Goal: Task Accomplishment & Management: Manage account settings

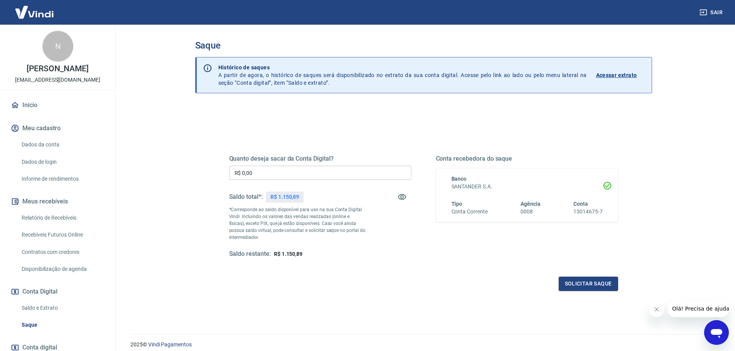
click at [259, 174] on input "R$ 0,00" at bounding box center [320, 173] width 182 height 14
click at [316, 176] on input "R$ 0,00" at bounding box center [320, 173] width 182 height 14
type input "R$ 1.150,00"
click at [577, 283] on button "Solicitar saque" at bounding box center [588, 284] width 59 height 14
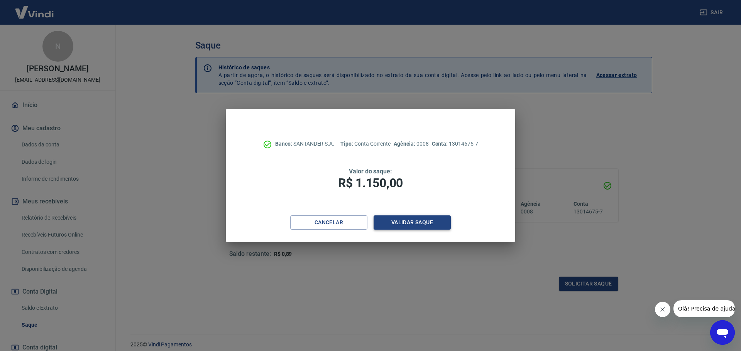
click at [412, 219] on button "Validar saque" at bounding box center [411, 223] width 77 height 14
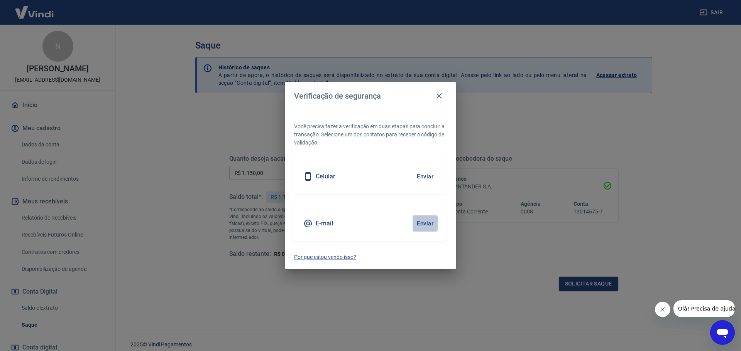
click at [426, 223] on button "Enviar" at bounding box center [424, 224] width 25 height 16
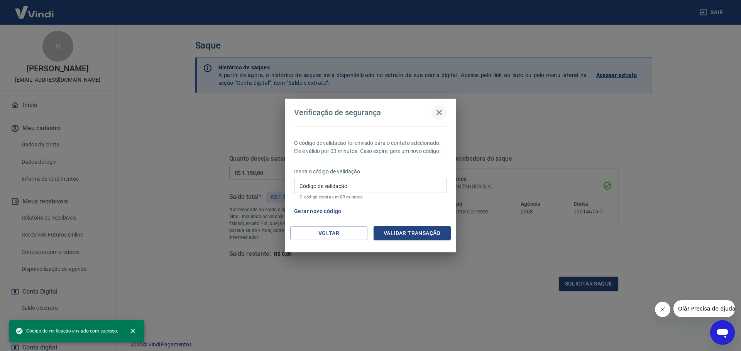
click at [439, 113] on icon "button" at bounding box center [438, 112] width 5 height 5
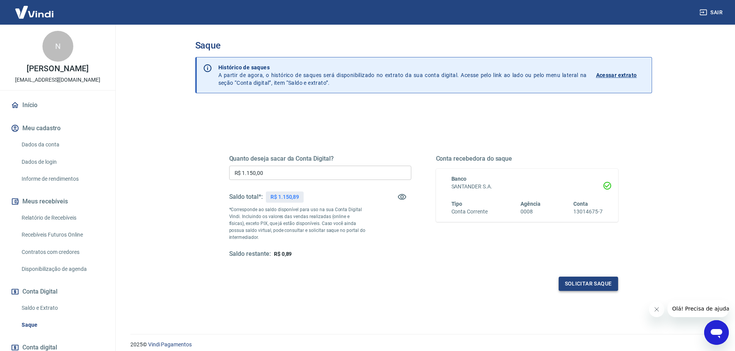
click at [581, 281] on button "Solicitar saque" at bounding box center [588, 284] width 59 height 14
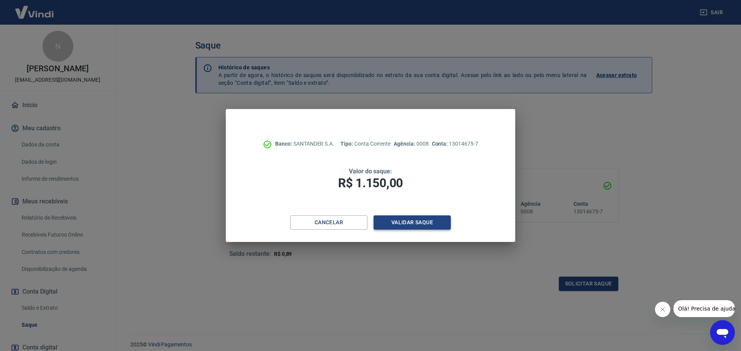
click at [419, 225] on button "Validar saque" at bounding box center [411, 223] width 77 height 14
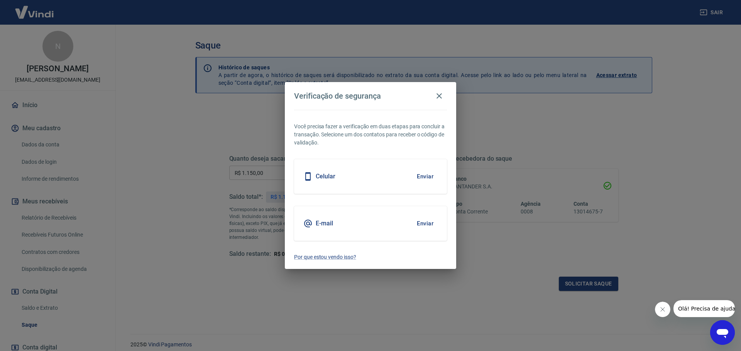
click at [423, 221] on button "Enviar" at bounding box center [424, 224] width 25 height 16
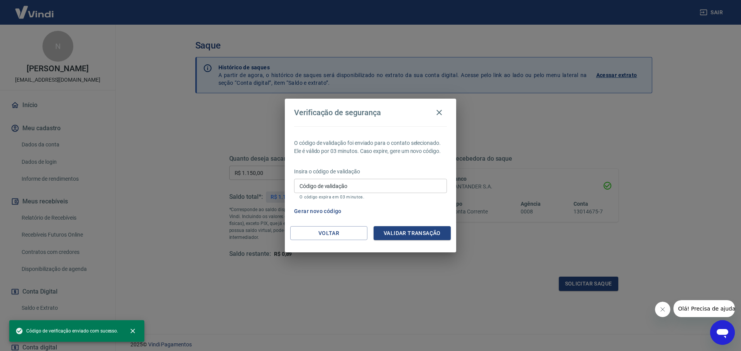
click at [425, 223] on div "O código de validação foi enviado para o contato selecionado. Ele é válido por …" at bounding box center [370, 177] width 171 height 100
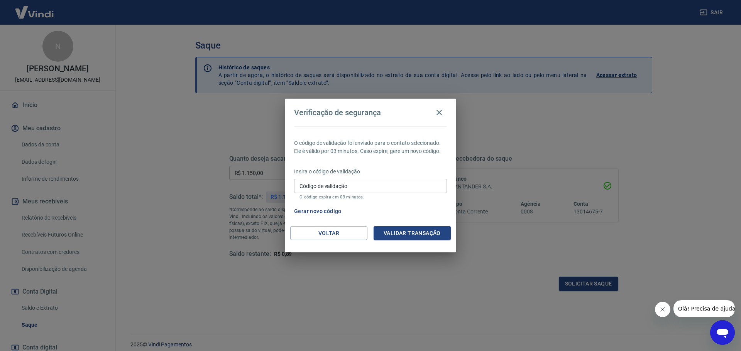
click at [341, 184] on input "Código de validação" at bounding box center [370, 186] width 153 height 14
paste input "693203"
type input "693203"
click at [409, 233] on button "Validar transação" at bounding box center [411, 233] width 77 height 14
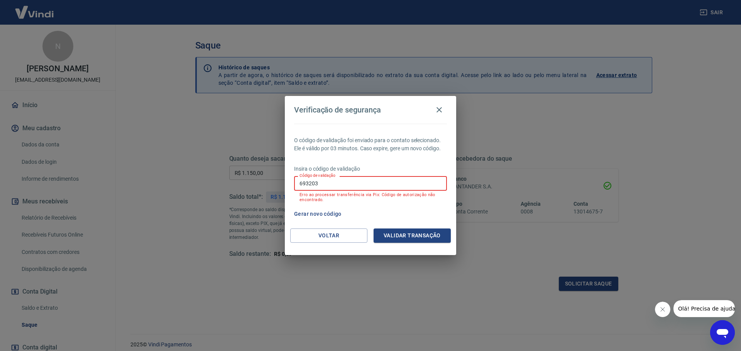
drag, startPoint x: 343, startPoint y: 184, endPoint x: 248, endPoint y: 183, distance: 94.5
click at [248, 183] on div "Verificação de segurança O código de validação foi enviado para o contato selec…" at bounding box center [370, 175] width 741 height 351
click at [322, 180] on input "Código de validação" at bounding box center [370, 183] width 153 height 14
paste input "693203"
type input "693203"
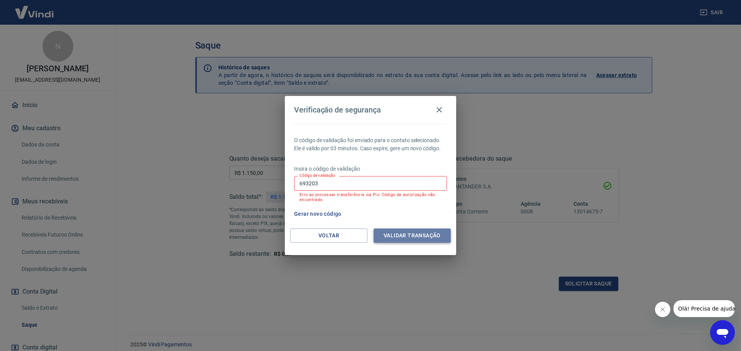
click at [411, 235] on button "Validar transação" at bounding box center [411, 236] width 77 height 14
click at [342, 235] on button "Voltar" at bounding box center [328, 236] width 77 height 14
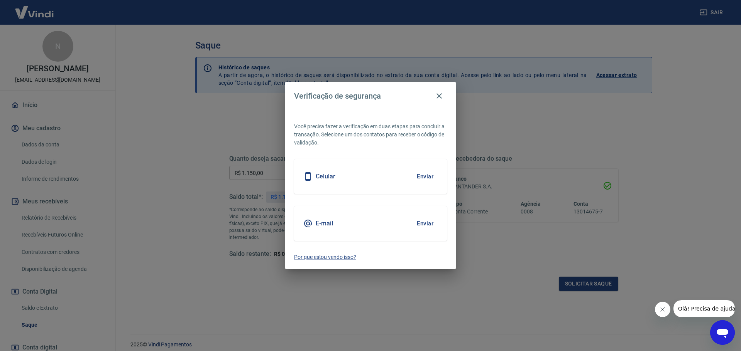
click at [425, 222] on button "Enviar" at bounding box center [424, 224] width 25 height 16
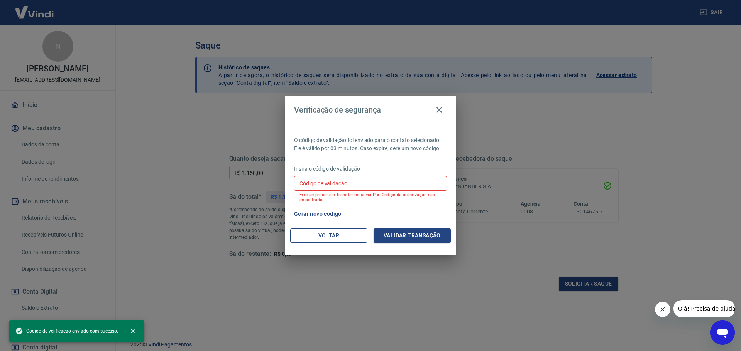
click at [336, 240] on button "Voltar" at bounding box center [328, 236] width 77 height 14
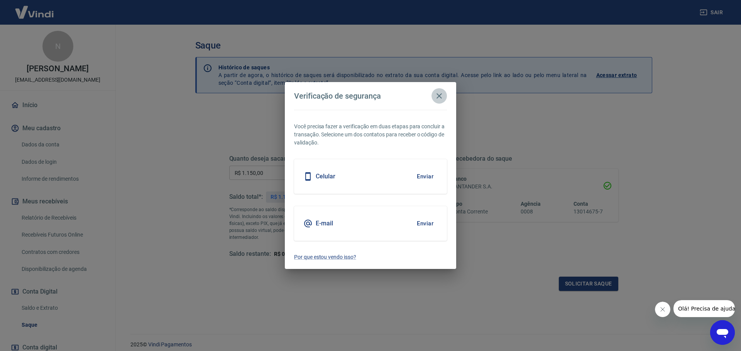
click at [440, 94] on icon "button" at bounding box center [438, 95] width 9 height 9
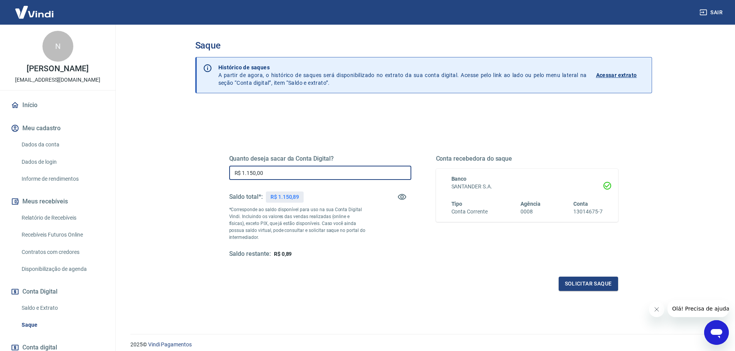
click at [298, 174] on input "R$ 1.150,00" at bounding box center [320, 173] width 182 height 14
click at [578, 284] on button "Solicitar saque" at bounding box center [588, 284] width 59 height 14
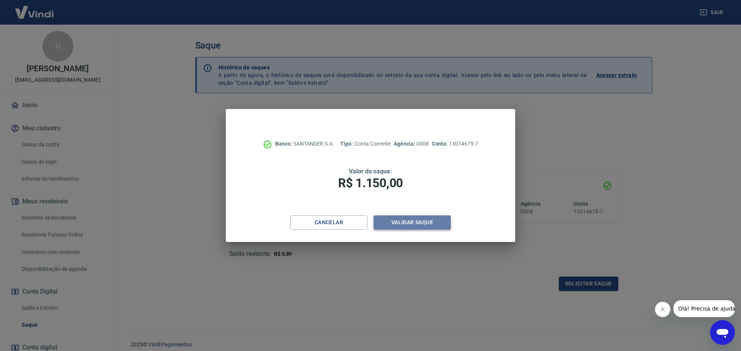
click at [398, 221] on button "Validar saque" at bounding box center [411, 223] width 77 height 14
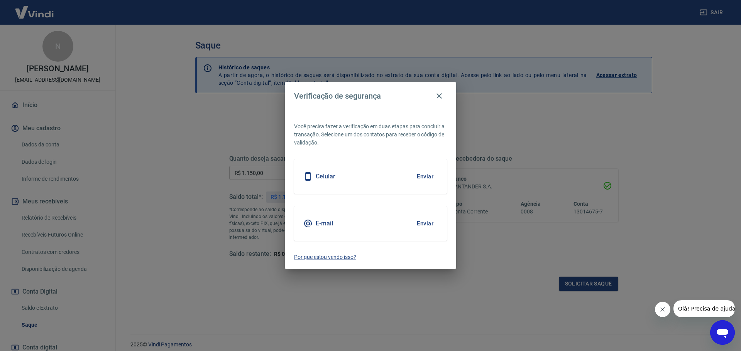
click at [423, 223] on button "Enviar" at bounding box center [424, 224] width 25 height 16
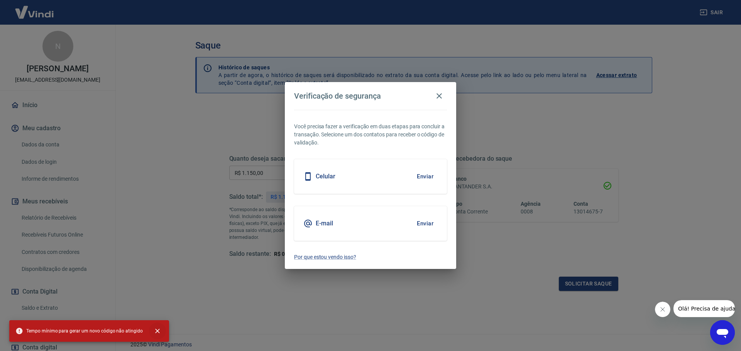
click at [149, 329] on button "close" at bounding box center [157, 331] width 17 height 17
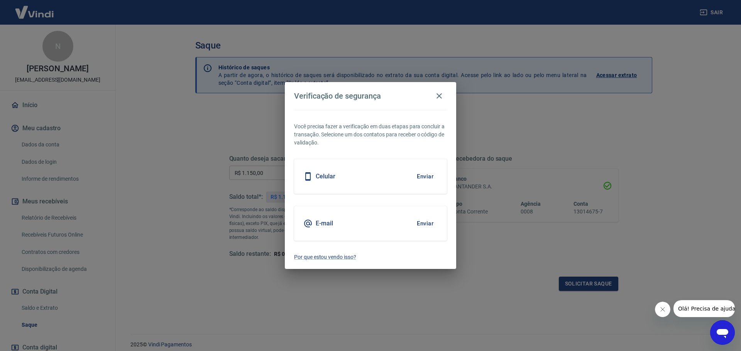
click at [425, 222] on button "Enviar" at bounding box center [424, 224] width 25 height 16
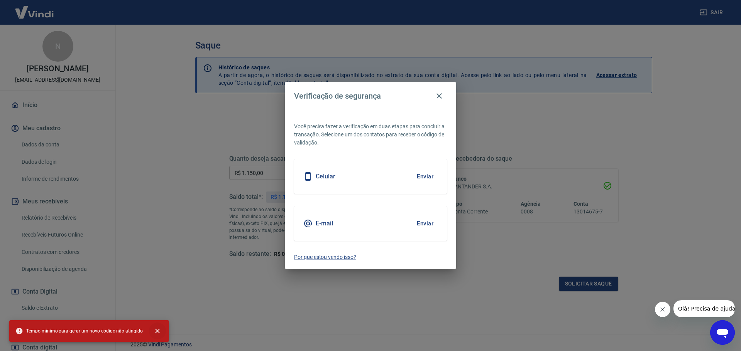
click at [154, 330] on icon "close" at bounding box center [158, 331] width 8 height 8
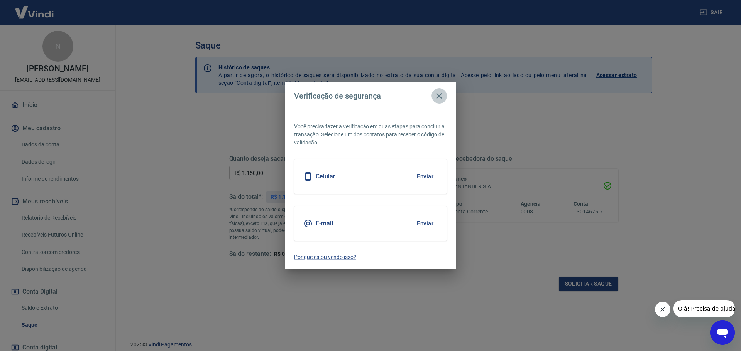
click at [438, 95] on icon "button" at bounding box center [438, 95] width 5 height 5
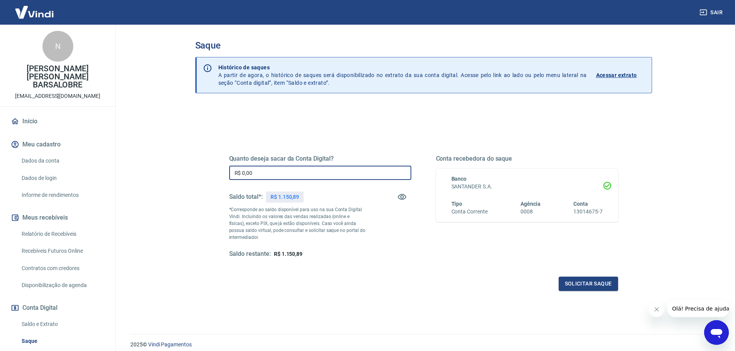
click at [285, 176] on input "R$ 0,00" at bounding box center [320, 173] width 182 height 14
click at [586, 286] on button "Solicitar saque" at bounding box center [588, 284] width 59 height 14
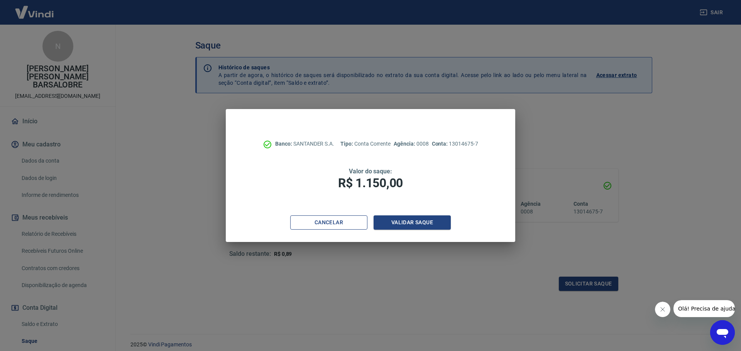
click at [350, 218] on button "Cancelar" at bounding box center [328, 223] width 77 height 14
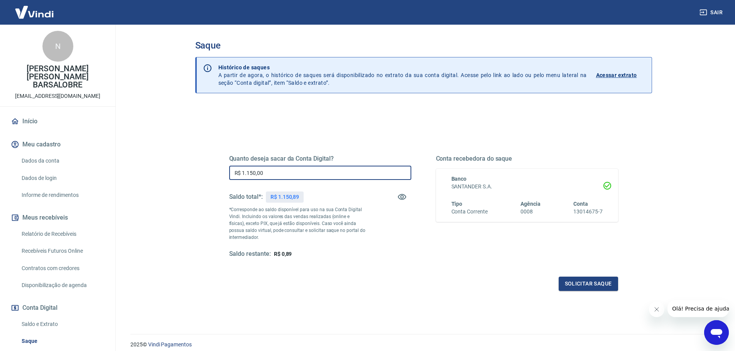
click at [304, 176] on input "R$ 1.150,00" at bounding box center [320, 173] width 182 height 14
type input "R$ 1.150,00"
click at [601, 283] on button "Solicitar saque" at bounding box center [588, 284] width 59 height 14
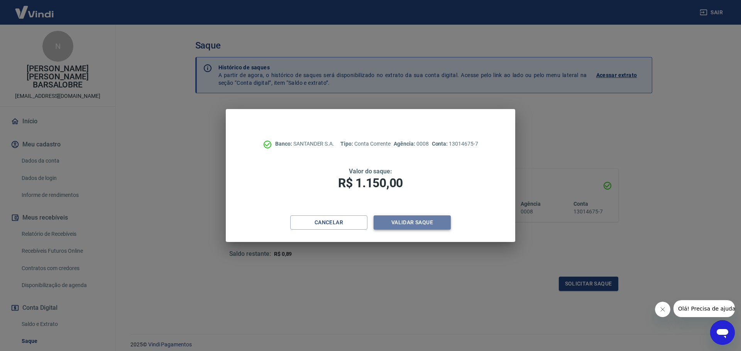
click at [435, 224] on button "Validar saque" at bounding box center [411, 223] width 77 height 14
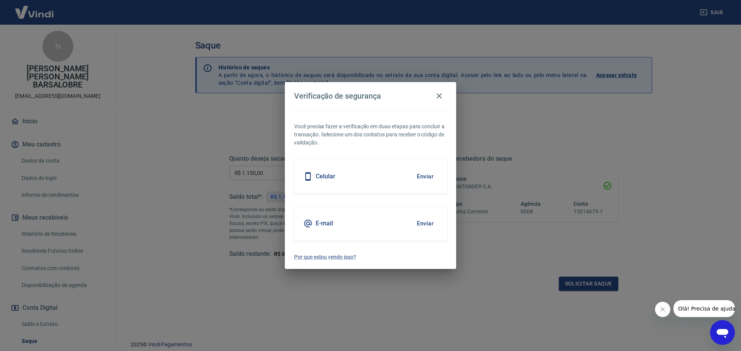
click at [423, 225] on button "Enviar" at bounding box center [424, 224] width 25 height 16
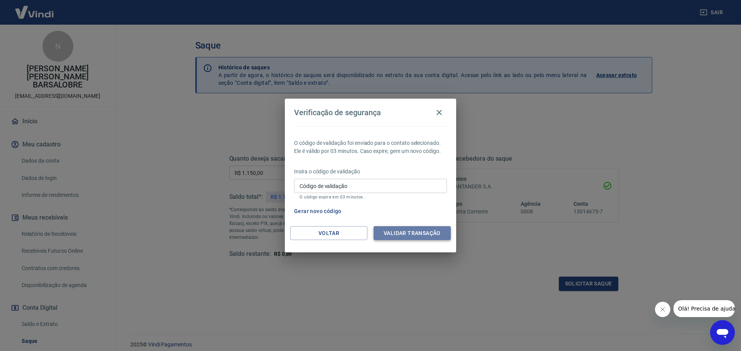
click at [412, 233] on button "Validar transação" at bounding box center [411, 233] width 77 height 14
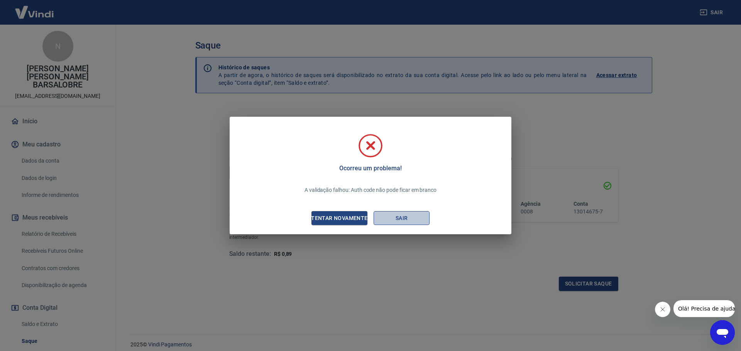
click at [394, 218] on button "Sair" at bounding box center [401, 218] width 56 height 14
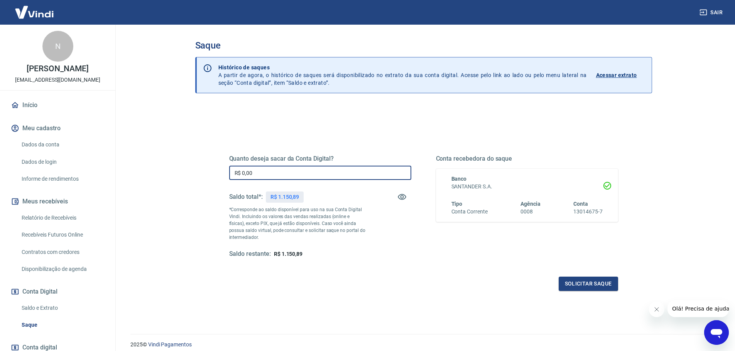
click at [277, 173] on input "R$ 0,00" at bounding box center [320, 173] width 182 height 14
type input "R$ 1.150,00"
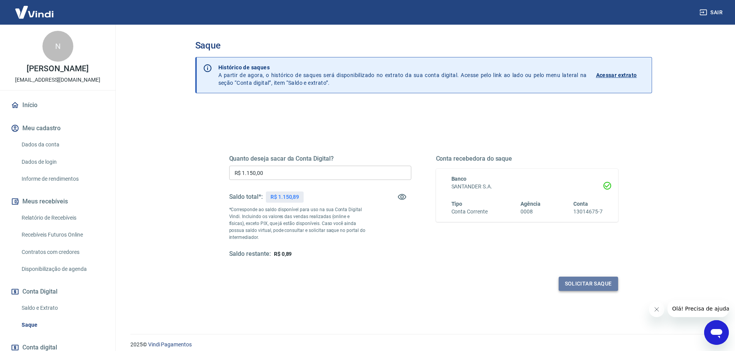
click at [595, 288] on button "Solicitar saque" at bounding box center [588, 284] width 59 height 14
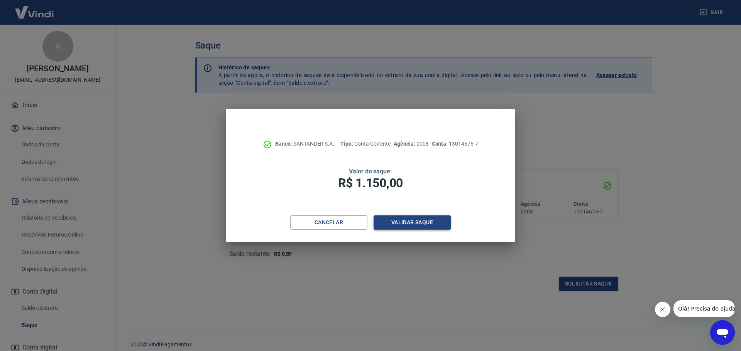
click at [430, 222] on button "Validar saque" at bounding box center [411, 223] width 77 height 14
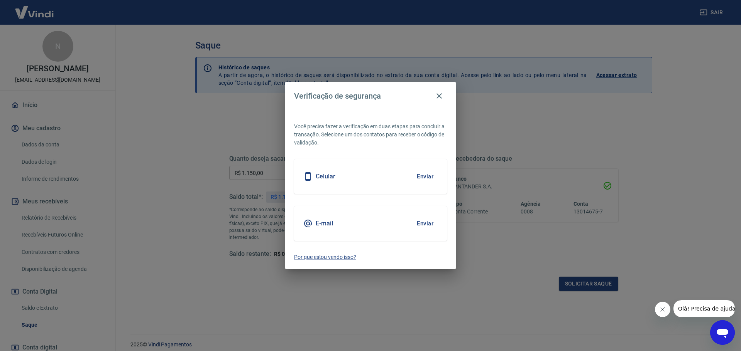
click at [426, 223] on button "Enviar" at bounding box center [424, 224] width 25 height 16
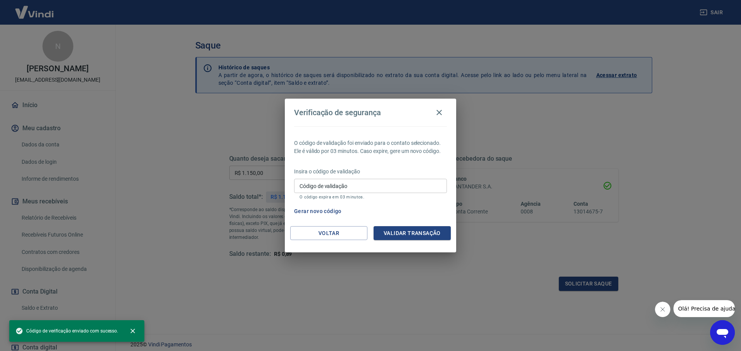
click at [370, 186] on input "Código de validação" at bounding box center [370, 186] width 153 height 14
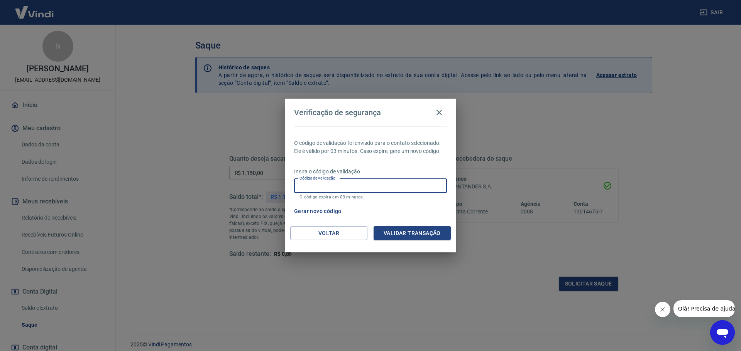
paste input "922781"
type input "922781"
click at [413, 228] on button "Validar transação" at bounding box center [411, 233] width 77 height 14
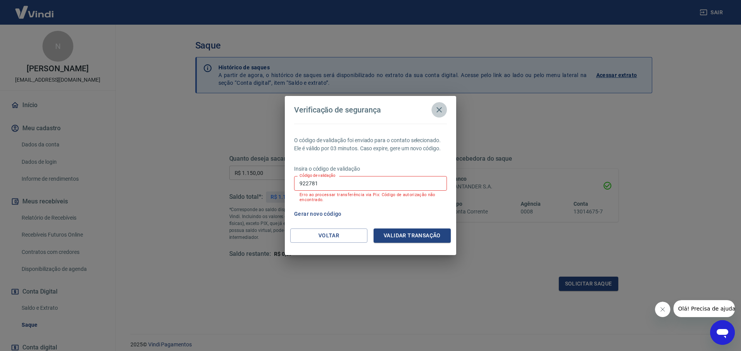
click at [437, 110] on icon "button" at bounding box center [438, 109] width 9 height 9
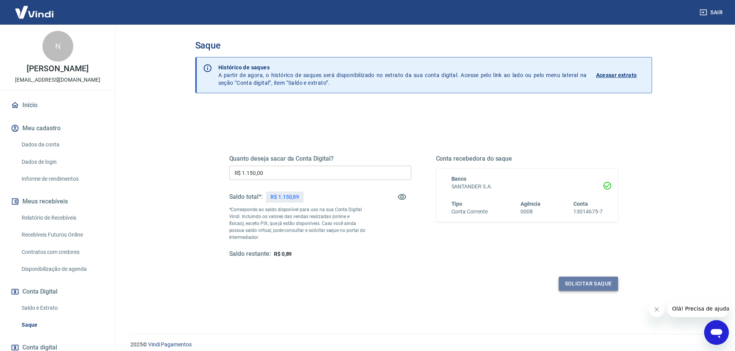
click at [587, 284] on button "Solicitar saque" at bounding box center [588, 284] width 59 height 14
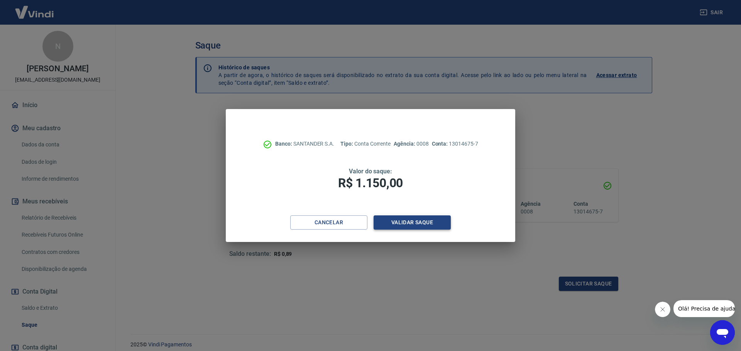
click at [414, 224] on button "Validar saque" at bounding box center [411, 223] width 77 height 14
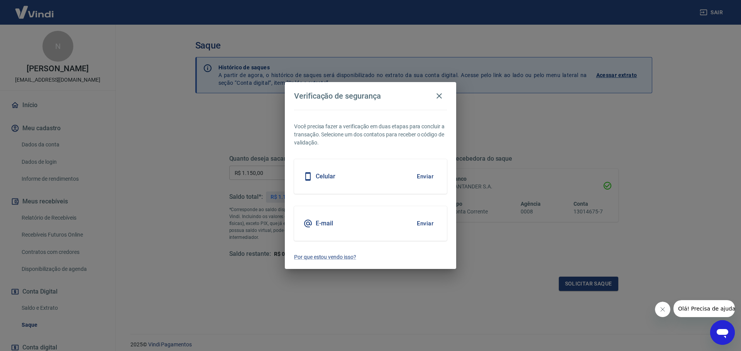
click at [421, 224] on button "Enviar" at bounding box center [424, 224] width 25 height 16
click at [427, 222] on button "Enviar" at bounding box center [424, 224] width 25 height 16
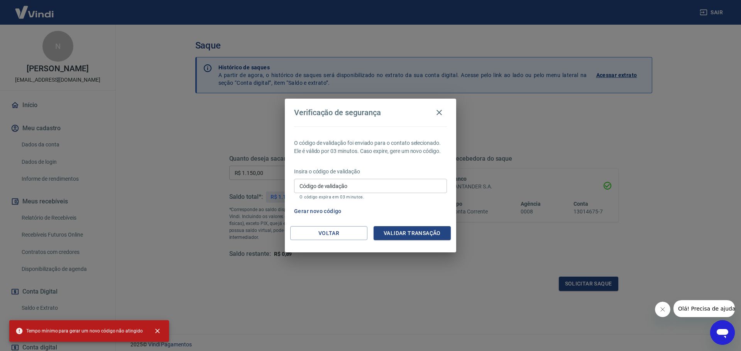
click at [316, 186] on input "Código de validação" at bounding box center [370, 186] width 153 height 14
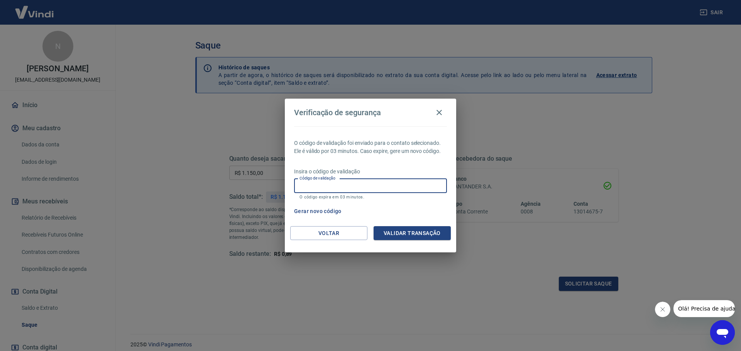
paste input "790127"
type input "790127"
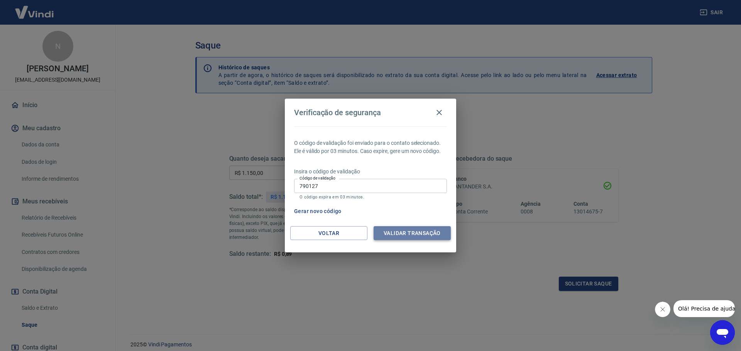
click at [418, 234] on button "Validar transação" at bounding box center [411, 233] width 77 height 14
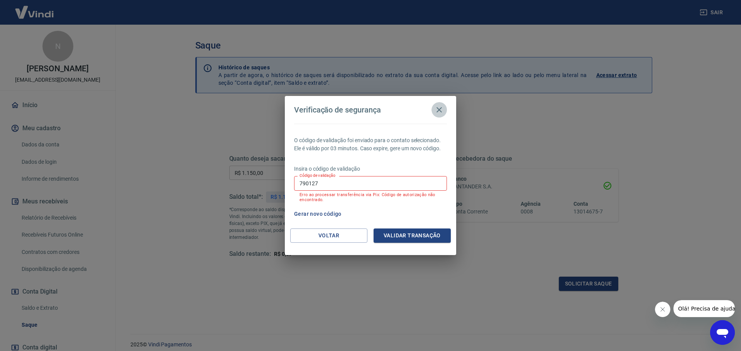
click at [439, 109] on icon "button" at bounding box center [438, 109] width 9 height 9
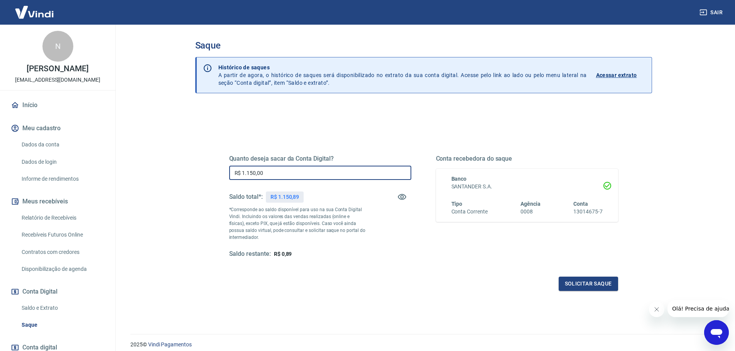
click at [332, 173] on input "R$ 1.150,00" at bounding box center [320, 173] width 182 height 14
click at [331, 174] on input "R$ 0,00" at bounding box center [320, 173] width 182 height 14
type input "R$ 1.150,00"
click at [577, 282] on button "Solicitar saque" at bounding box center [588, 284] width 59 height 14
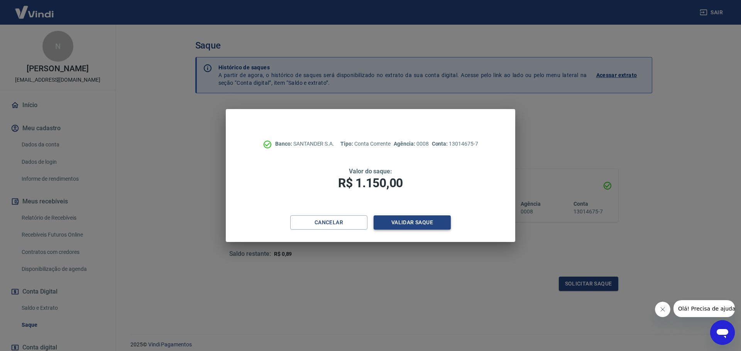
click at [419, 223] on button "Validar saque" at bounding box center [411, 223] width 77 height 14
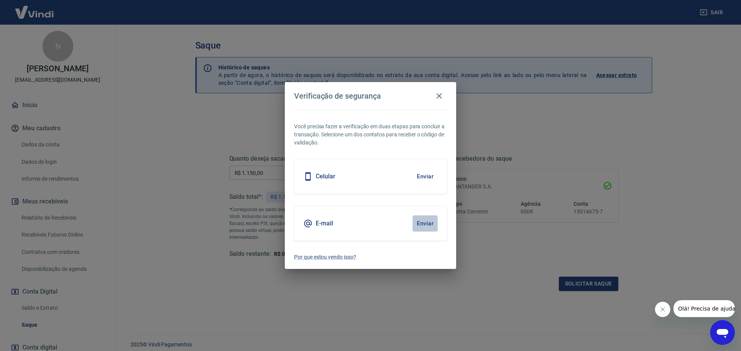
click at [422, 223] on button "Enviar" at bounding box center [424, 224] width 25 height 16
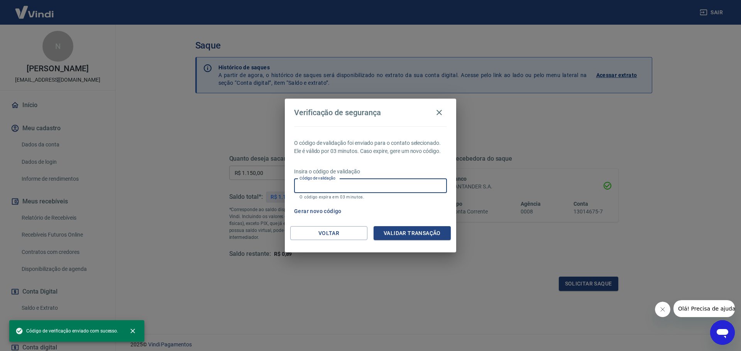
click at [353, 188] on input "Código de validação" at bounding box center [370, 186] width 153 height 14
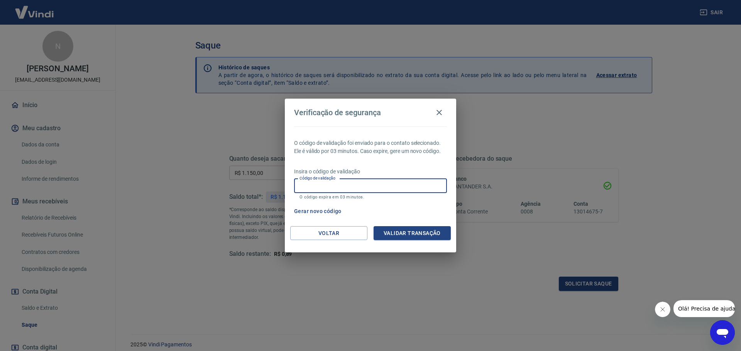
paste input "919887"
type input "919887"
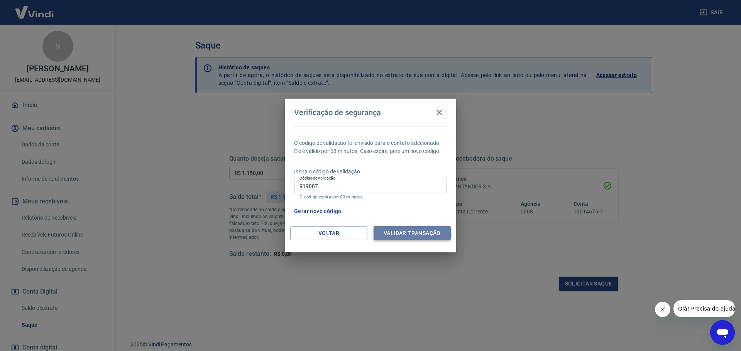
click at [408, 233] on button "Validar transação" at bounding box center [411, 233] width 77 height 14
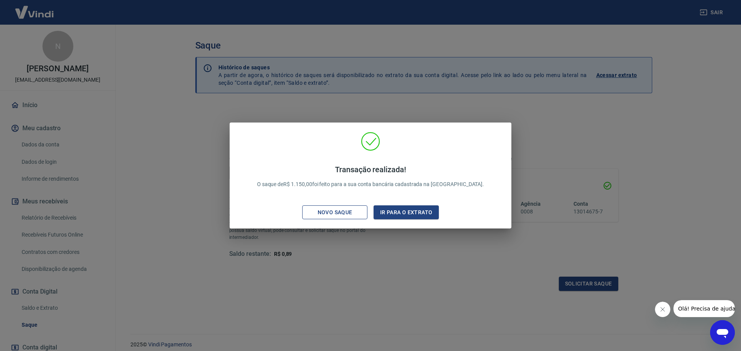
click at [343, 213] on div "Novo saque" at bounding box center [334, 213] width 53 height 10
